Goal: Task Accomplishment & Management: Complete application form

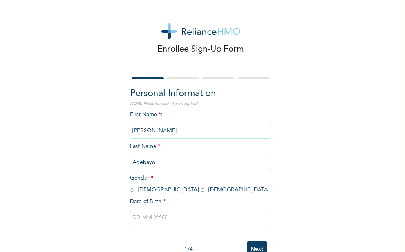
scroll to position [24, 0]
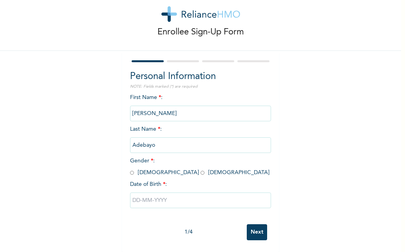
click at [130, 170] on div "First Name * : [PERSON_NAME] Last Name * : [PERSON_NAME] Gender * : [DEMOGRAPHI…" at bounding box center [200, 157] width 141 height 127
click at [130, 169] on input "radio" at bounding box center [132, 172] width 4 height 7
radio input "true"
click at [158, 201] on input "text" at bounding box center [200, 201] width 141 height 16
select select "7"
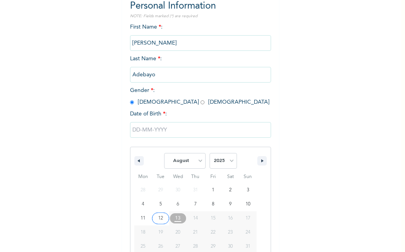
scroll to position [104, 0]
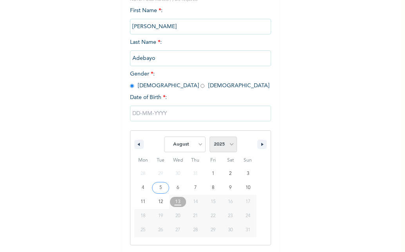
click at [225, 148] on select "2025 2024 2023 2022 2021 2020 2019 2018 2017 2016 2015 2014 2013 2012 2011 2010…" at bounding box center [222, 145] width 27 height 16
select select "1995"
click at [209, 137] on select "2025 2024 2023 2022 2021 2020 2019 2018 2017 2016 2015 2014 2013 2012 2011 2010…" at bounding box center [222, 145] width 27 height 16
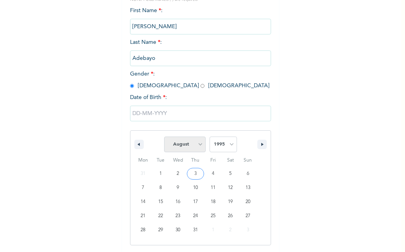
click at [191, 151] on select "January February March April May June July August September October November De…" at bounding box center [185, 145] width 42 height 16
select select "2"
click at [164, 137] on select "January February March April May June July August September October November De…" at bounding box center [185, 145] width 42 height 16
type input "[DATE]"
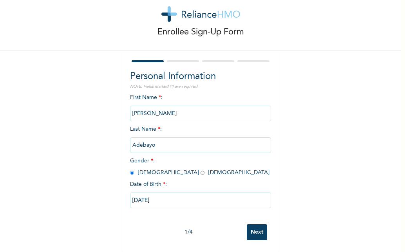
scroll to position [24, 0]
click at [256, 224] on input "Next" at bounding box center [257, 232] width 20 height 16
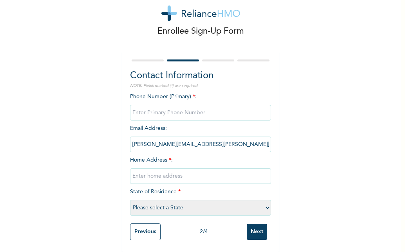
click at [135, 108] on input "phone" at bounding box center [200, 113] width 141 height 16
type input "08069823417"
click at [158, 175] on input "text" at bounding box center [200, 176] width 141 height 16
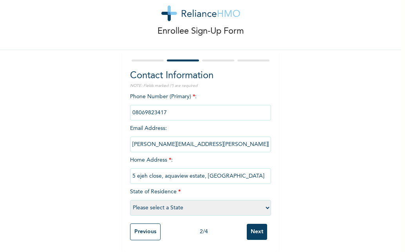
type input "5 ejeh close, aquaview estate, [GEOGRAPHIC_DATA]"
click at [168, 204] on select "Please select a State [PERSON_NAME] (FCT) [PERSON_NAME] Ibom [GEOGRAPHIC_DATA] …" at bounding box center [200, 208] width 141 height 16
select select "25"
click at [130, 200] on select "Please select a State [PERSON_NAME] (FCT) [PERSON_NAME] Ibom [GEOGRAPHIC_DATA] …" at bounding box center [200, 208] width 141 height 16
click at [254, 227] on input "Next" at bounding box center [257, 232] width 20 height 16
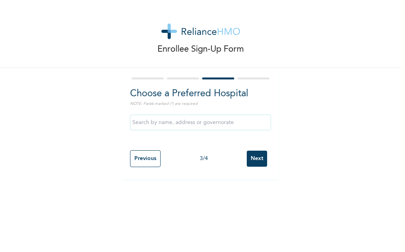
scroll to position [0, 0]
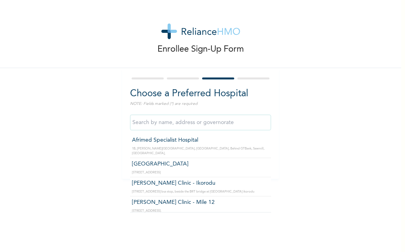
click at [195, 122] on input "text" at bounding box center [200, 123] width 141 height 16
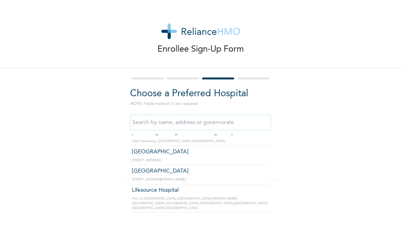
scroll to position [267, 0]
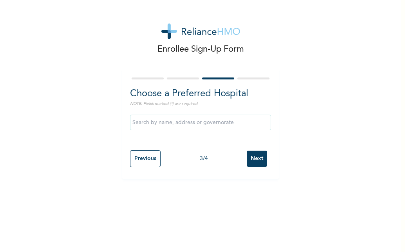
click at [84, 133] on div "Enrollee Sign-Up Form Choose a Preferred Hospital NOTE: Fields marked (*) are r…" at bounding box center [200, 89] width 401 height 179
click at [252, 161] on input "Next" at bounding box center [257, 159] width 20 height 16
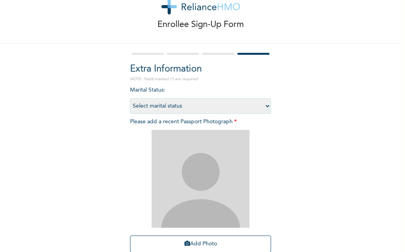
scroll to position [24, 0]
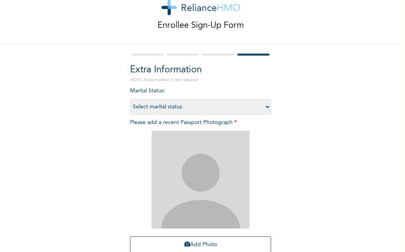
click at [220, 108] on select "Select marital status [DEMOGRAPHIC_DATA] Married [DEMOGRAPHIC_DATA] Widow/[DEMO…" at bounding box center [200, 107] width 141 height 16
select select "1"
click at [130, 99] on select "Select marital status [DEMOGRAPHIC_DATA] Married [DEMOGRAPHIC_DATA] Widow/[DEMO…" at bounding box center [200, 107] width 141 height 16
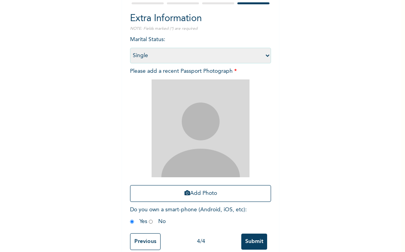
scroll to position [76, 0]
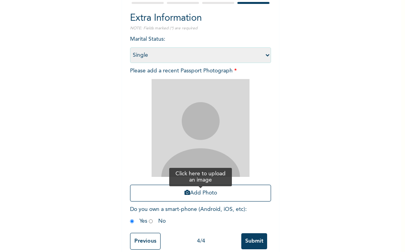
click at [202, 193] on button "Add Photo" at bounding box center [200, 193] width 141 height 17
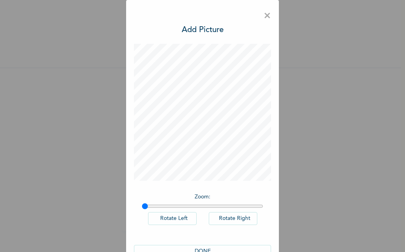
scroll to position [21, 0]
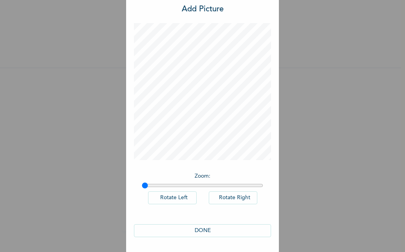
click at [204, 230] on button "DONE" at bounding box center [202, 230] width 137 height 13
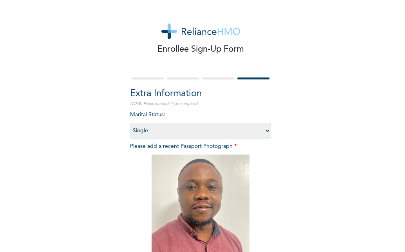
scroll to position [92, 0]
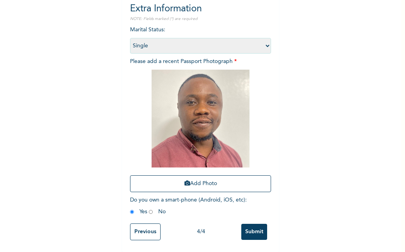
click at [247, 229] on input "Submit" at bounding box center [254, 232] width 26 height 16
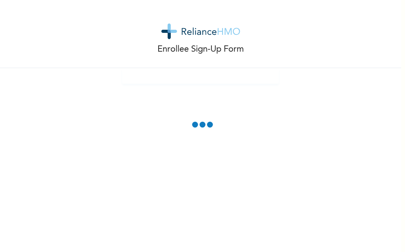
scroll to position [0, 0]
